Goal: Communication & Community: Share content

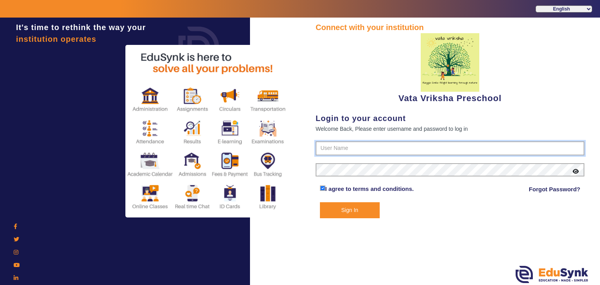
type input "9074270829"
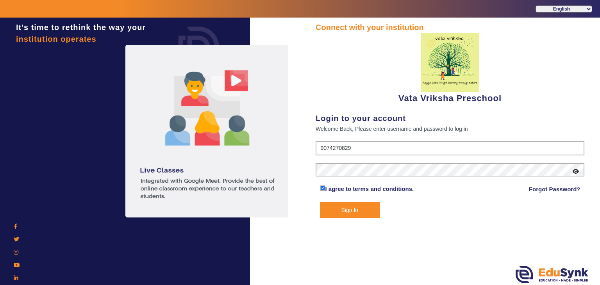
click at [343, 213] on button "Sign In" at bounding box center [350, 210] width 60 height 16
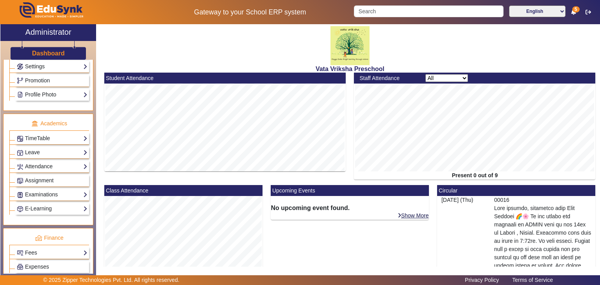
scroll to position [350, 0]
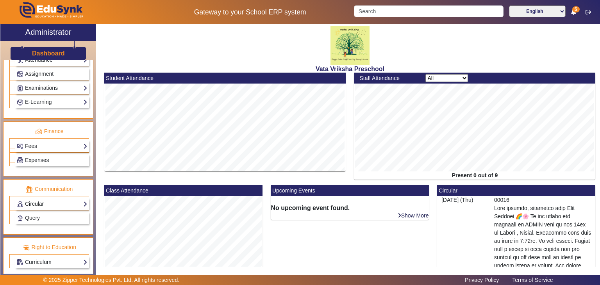
click at [53, 200] on link "Circular" at bounding box center [52, 204] width 71 height 9
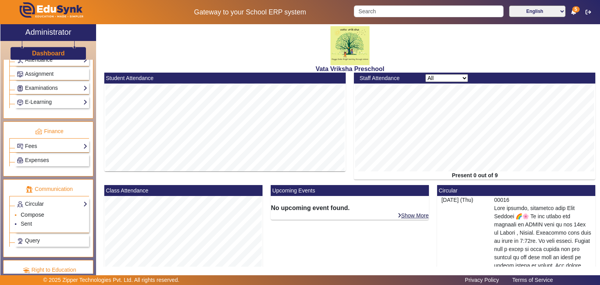
click at [42, 212] on link "Compose" at bounding box center [32, 215] width 23 height 6
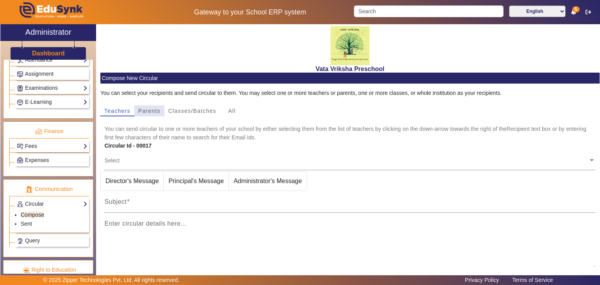
click at [156, 112] on span "Parents" at bounding box center [149, 110] width 22 height 5
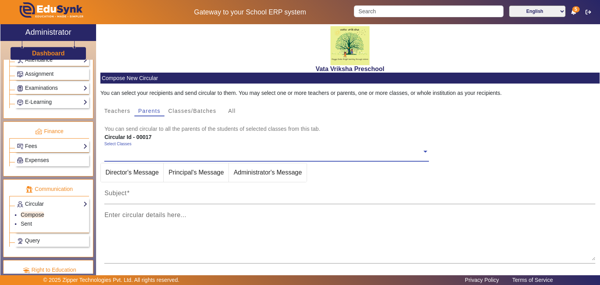
click at [423, 152] on span at bounding box center [425, 151] width 7 height 8
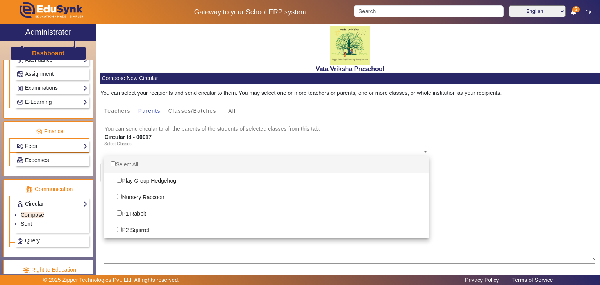
click at [115, 162] on input "Options List" at bounding box center [113, 163] width 5 height 5
checkbox input "true"
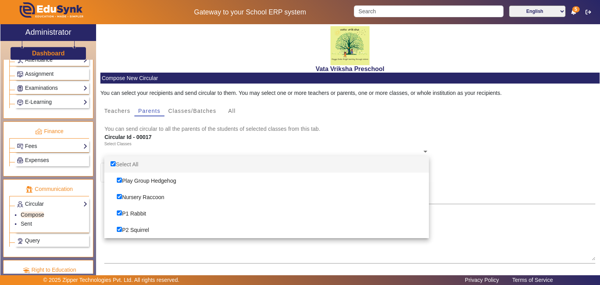
checkbox input "true"
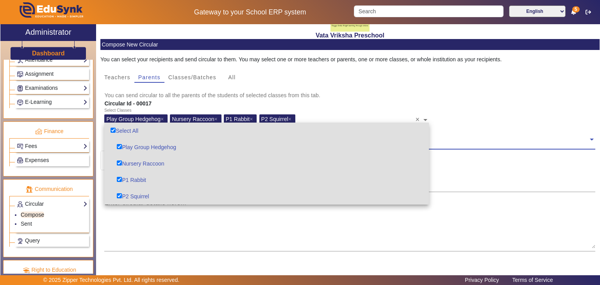
scroll to position [78, 0]
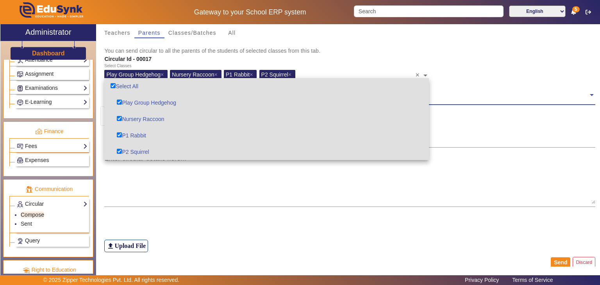
click at [589, 94] on span at bounding box center [591, 94] width 7 height 8
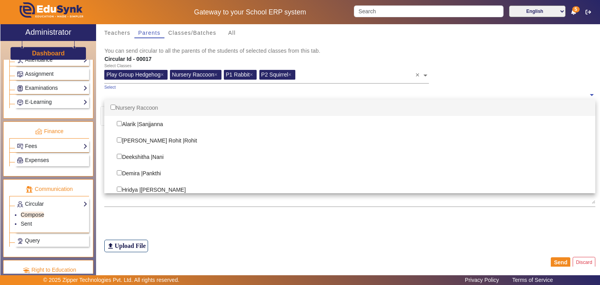
click at [116, 105] on div "Nursery Raccoon" at bounding box center [349, 108] width 491 height 16
checkbox input "true"
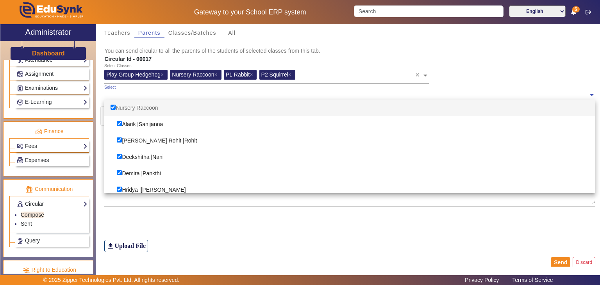
checkbox input "true"
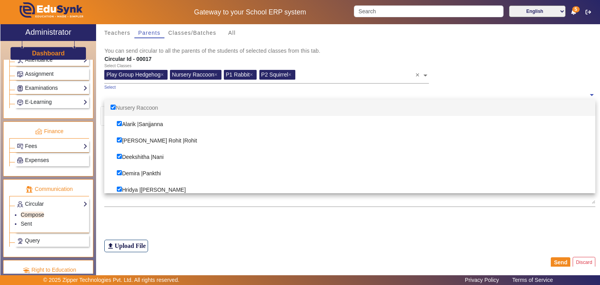
checkbox input "true"
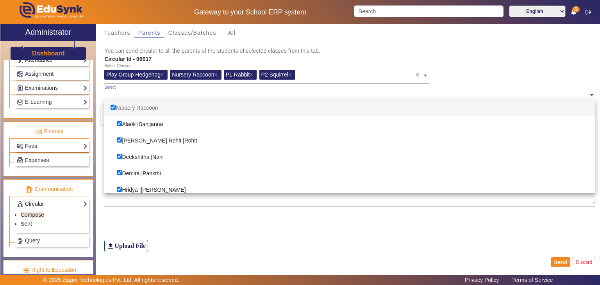
checkbox input "true"
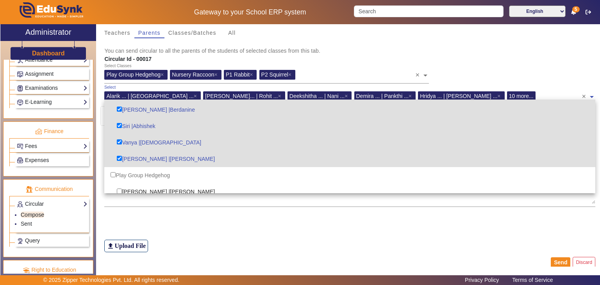
scroll to position [195, 0]
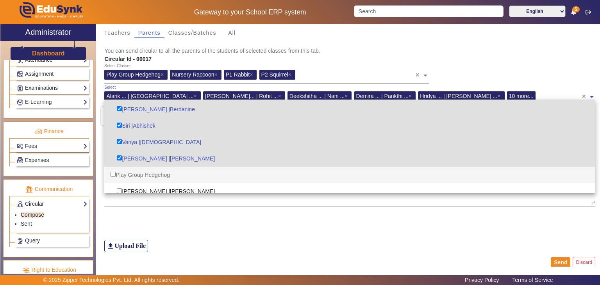
click at [144, 174] on div "Play Group Hedgehog" at bounding box center [349, 175] width 491 height 16
checkbox input "true"
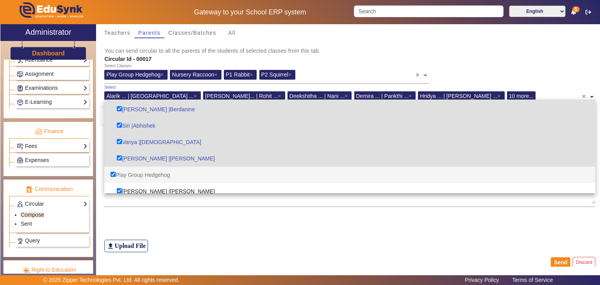
checkbox input "true"
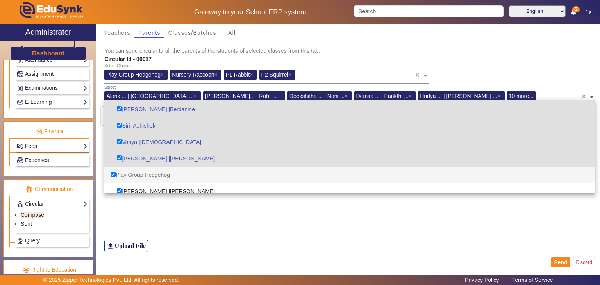
checkbox input "true"
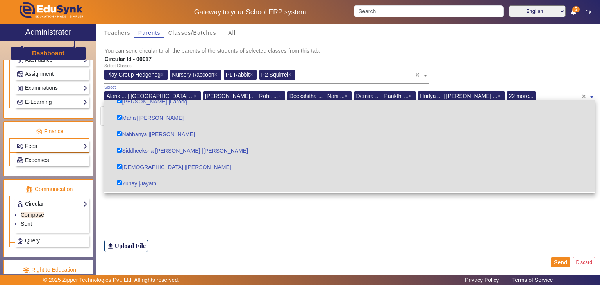
scroll to position [430, 0]
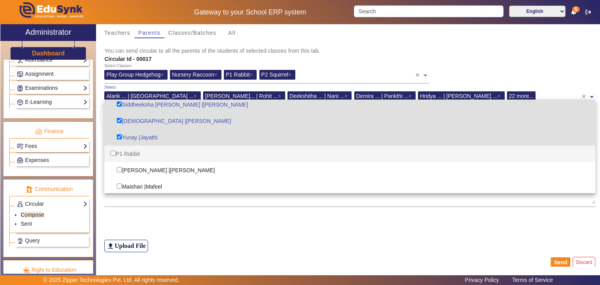
click at [122, 154] on div "P1 Rabbit" at bounding box center [349, 154] width 491 height 16
checkbox input "true"
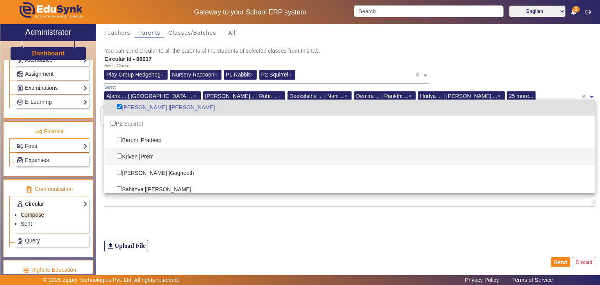
scroll to position [507, 0]
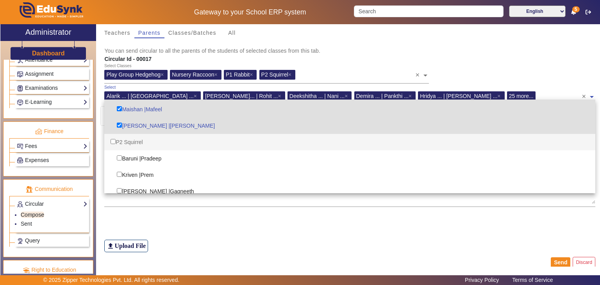
click at [129, 140] on div "P2 Squirrel" at bounding box center [349, 142] width 491 height 16
checkbox input "true"
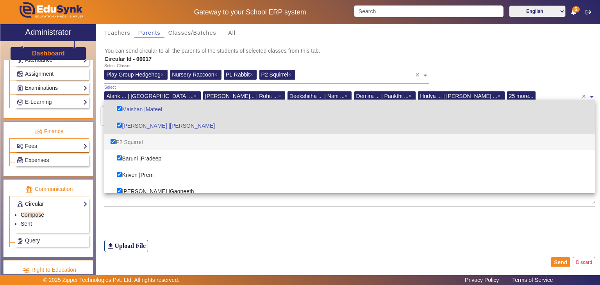
checkbox input "true"
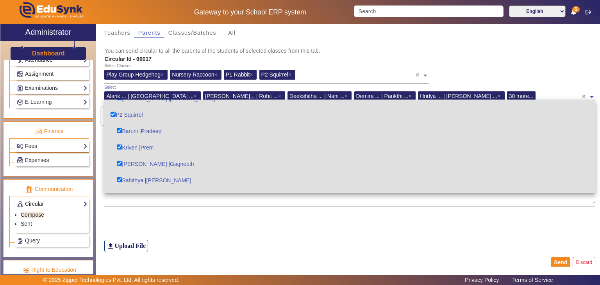
scroll to position [546, 0]
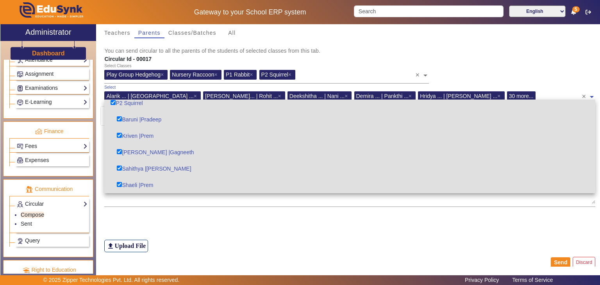
click at [520, 66] on div "Select Classes Play Group Hedgehog × Nursery Raccoon × P1 Rabbit × P2 Squirrel …" at bounding box center [349, 73] width 499 height 21
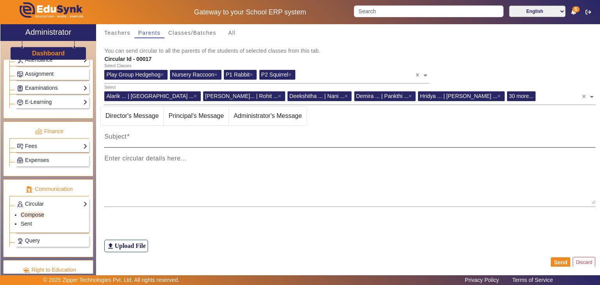
click at [114, 135] on mat-label "Subject" at bounding box center [115, 136] width 22 height 7
click at [114, 135] on input "Subject" at bounding box center [349, 139] width 491 height 9
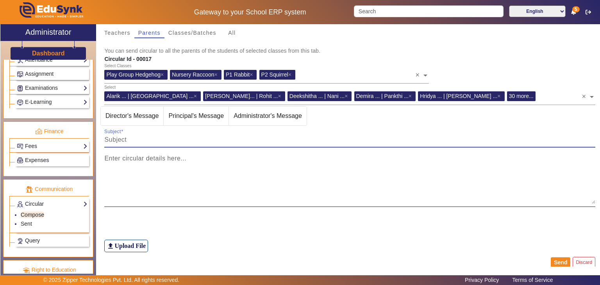
paste input "Please find below the details for the potluck Potluck menu Anhat - mini samosa …"
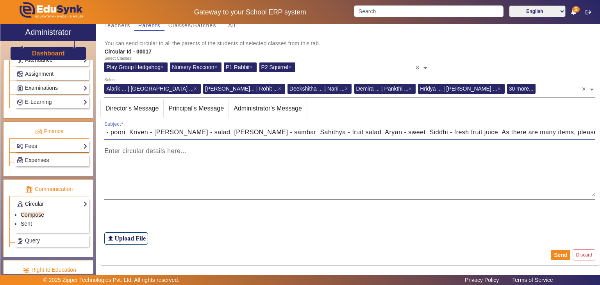
scroll to position [89, 0]
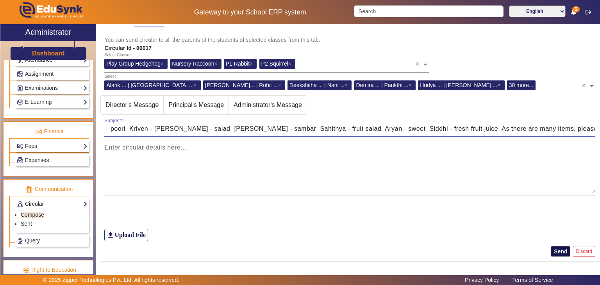
type input "Please find below the details for the potluck Potluck menu Anhat - mini samosa …"
click at [553, 248] on button "Send" at bounding box center [561, 251] width 20 height 10
